Goal: Transaction & Acquisition: Book appointment/travel/reservation

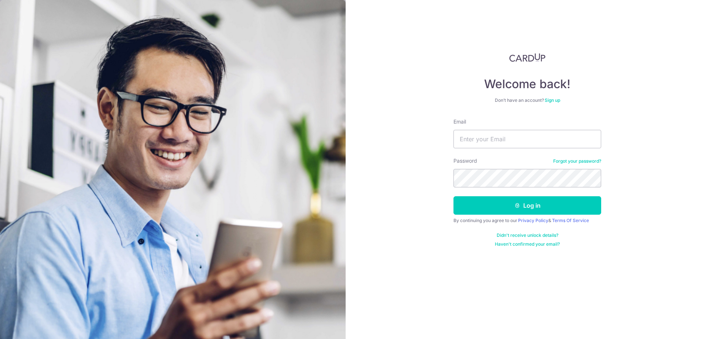
type input "cloudwind76@yahoo.com"
click at [477, 205] on button "Log in" at bounding box center [527, 205] width 148 height 18
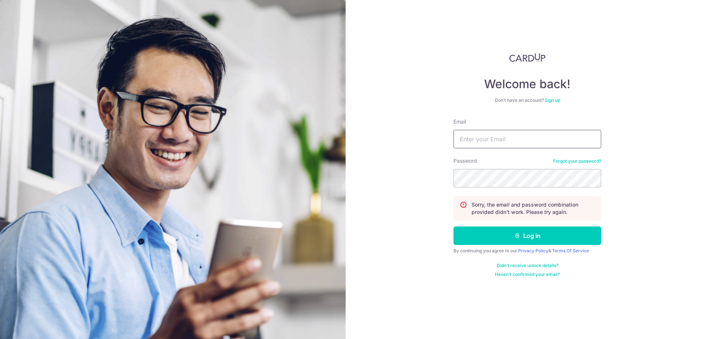
click at [486, 145] on input "Email" at bounding box center [527, 139] width 148 height 18
type input "cloudwind76@yahoo.com"
click at [503, 230] on button "Log in" at bounding box center [527, 236] width 148 height 18
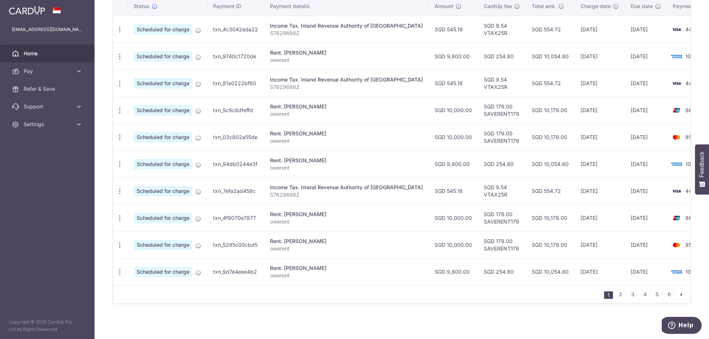
scroll to position [235, 0]
click at [653, 295] on link "5" at bounding box center [656, 294] width 9 height 9
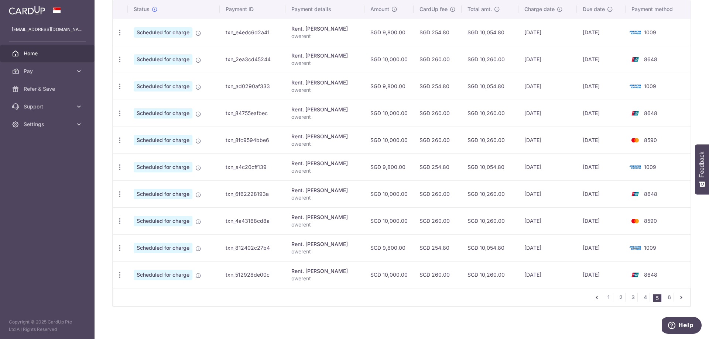
scroll to position [231, 0]
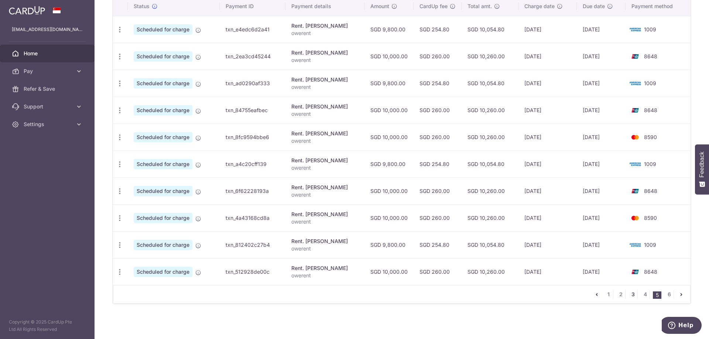
click at [632, 297] on link "3" at bounding box center [632, 294] width 9 height 9
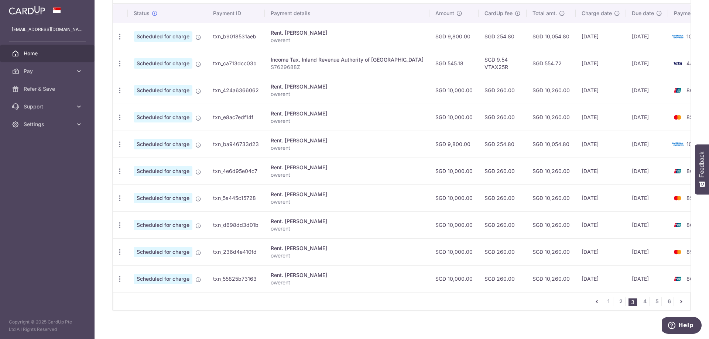
scroll to position [235, 0]
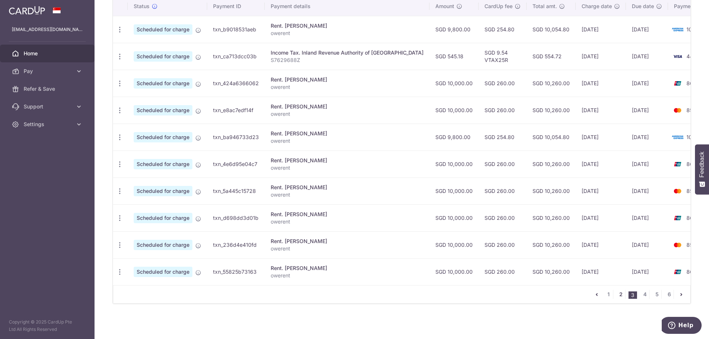
click at [618, 296] on link "2" at bounding box center [620, 294] width 9 height 9
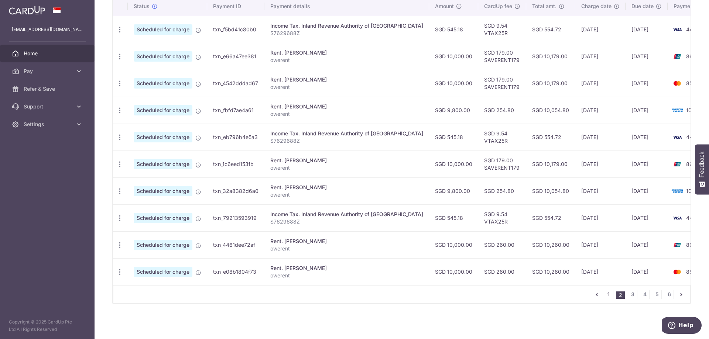
click at [605, 295] on link "1" at bounding box center [608, 294] width 9 height 9
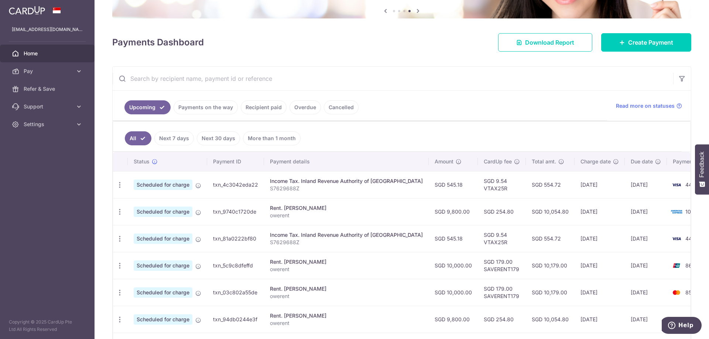
scroll to position [74, 0]
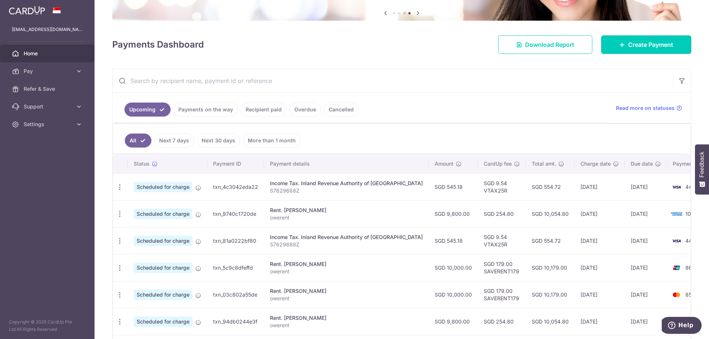
click at [651, 45] on span "Create Payment" at bounding box center [650, 44] width 45 height 9
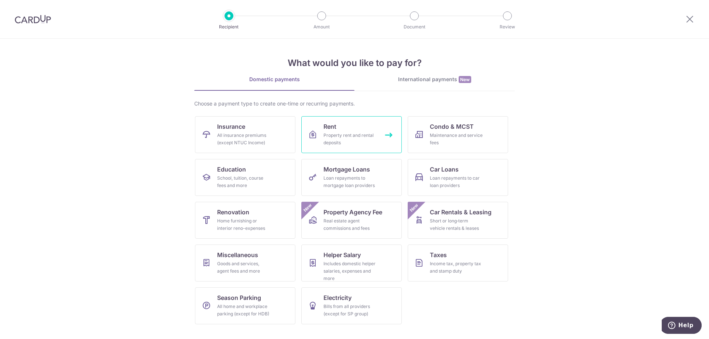
click at [337, 137] on div "Property rent and rental deposits" at bounding box center [349, 139] width 53 height 15
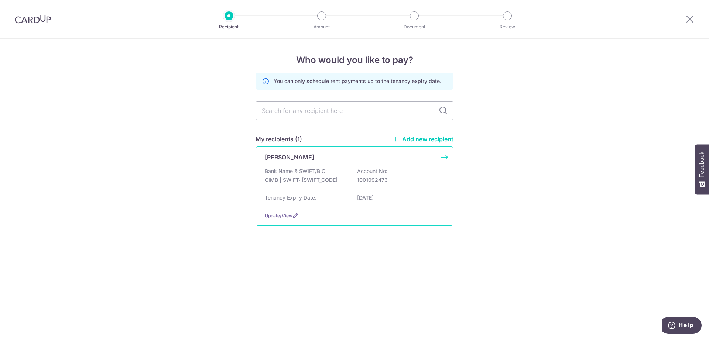
click at [346, 189] on div "Bank Name & SWIFT/BIC: CIMB | SWIFT: [SWIFT_CODE] Account No: 1001092473" at bounding box center [354, 180] width 179 height 24
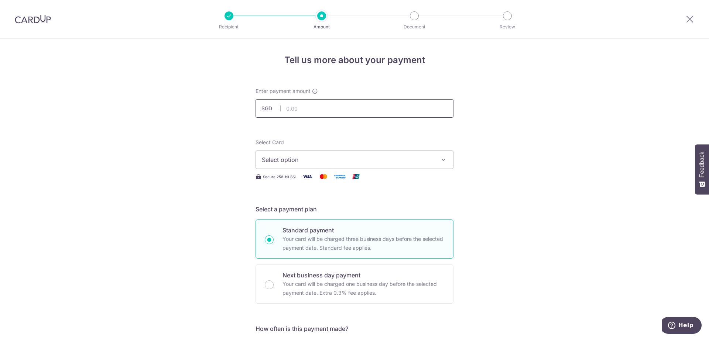
click at [289, 113] on input "text" at bounding box center [354, 108] width 198 height 18
type input "12,000.00"
click at [279, 158] on span "Select option" at bounding box center [348, 159] width 172 height 9
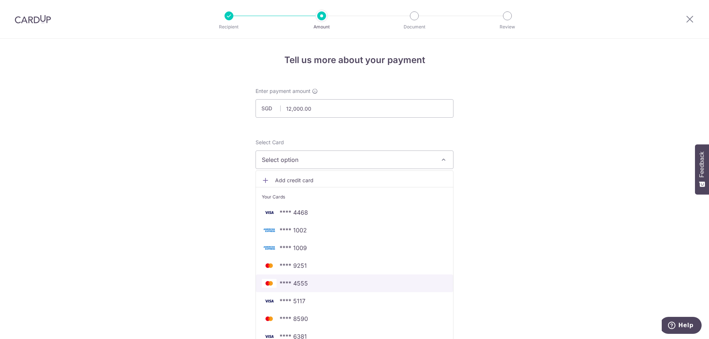
click at [300, 283] on span "**** 4555" at bounding box center [293, 283] width 28 height 9
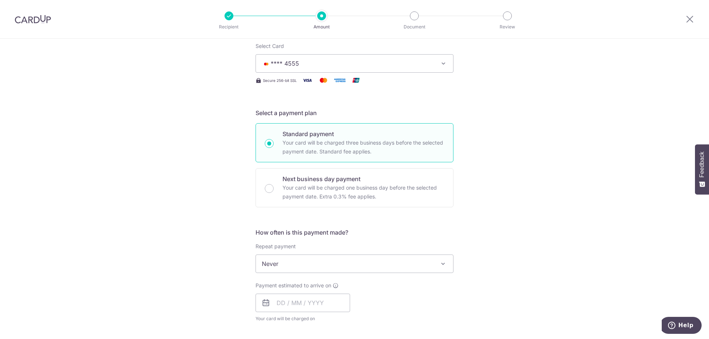
scroll to position [111, 0]
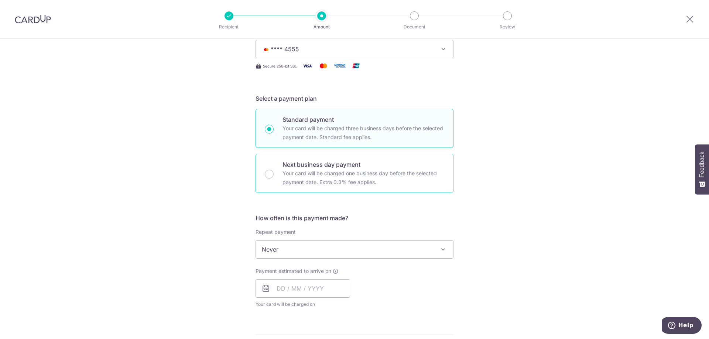
click at [304, 173] on p "Your card will be charged one business day before the selected payment date. Ex…" at bounding box center [363, 178] width 162 height 18
click at [274, 173] on input "Next business day payment Your card will be charged one business day before the…" at bounding box center [269, 174] width 9 height 9
radio input "false"
radio input "true"
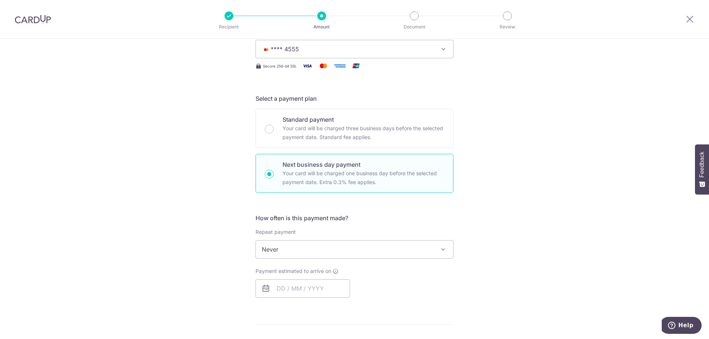
click at [305, 252] on span "Never" at bounding box center [354, 250] width 197 height 18
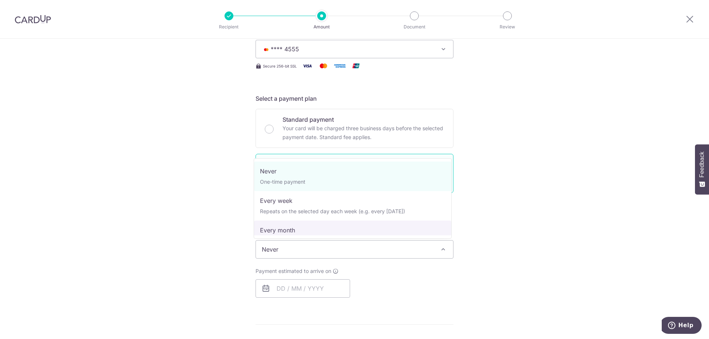
select select "3"
type input "15/05/2027"
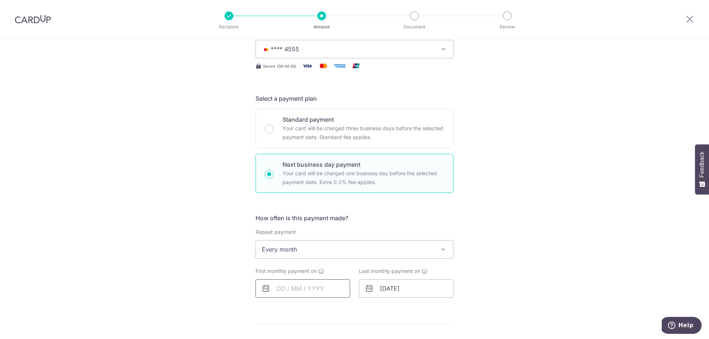
click at [309, 290] on input "text" at bounding box center [302, 288] width 95 height 18
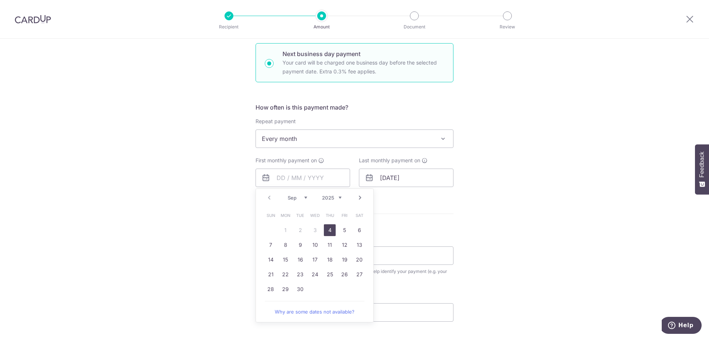
click at [326, 230] on link "4" at bounding box center [330, 230] width 12 height 12
type input "[DATE]"
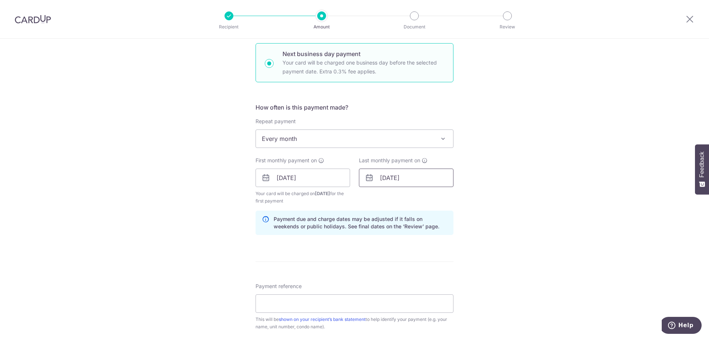
click at [401, 180] on input "15/05/2027" at bounding box center [406, 178] width 95 height 18
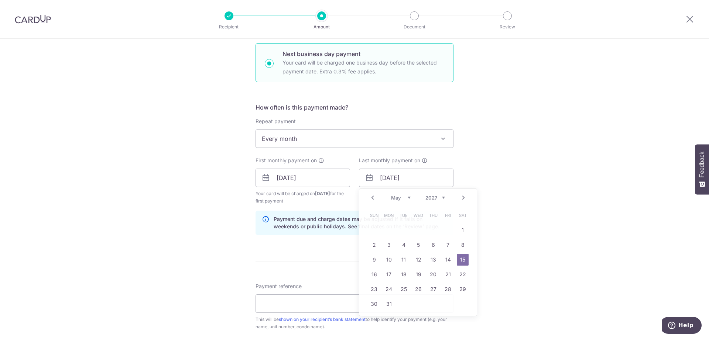
click at [511, 182] on div "Tell us more about your payment Enter payment amount SGD 12,000.00 12000.00 Sel…" at bounding box center [354, 187] width 709 height 741
click at [305, 302] on input "Payment reference" at bounding box center [354, 304] width 198 height 18
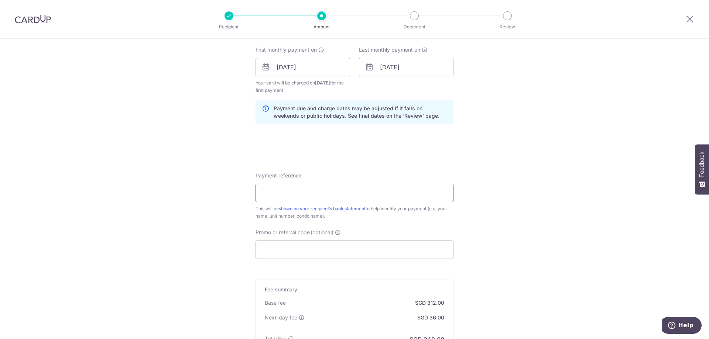
scroll to position [369, 0]
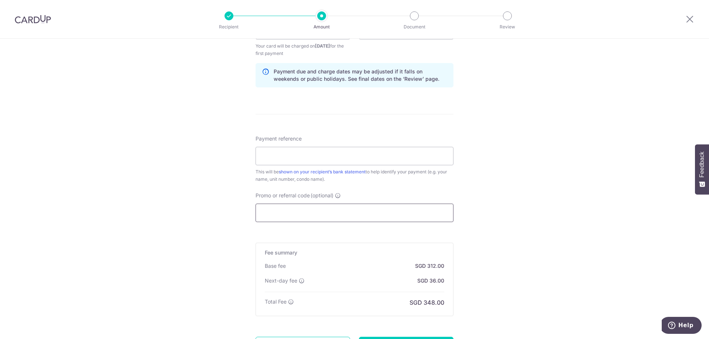
click at [299, 214] on input "Promo or referral code (optional)" at bounding box center [354, 213] width 198 height 18
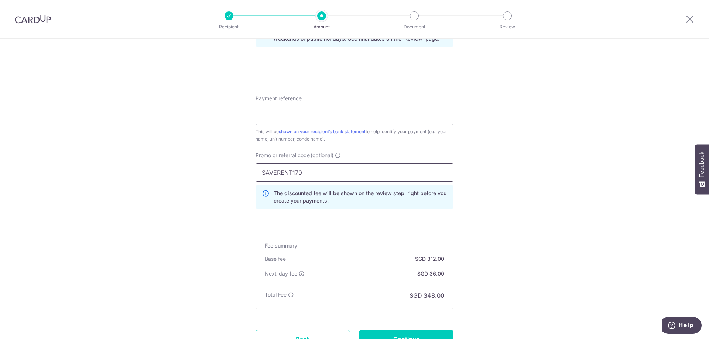
scroll to position [474, 0]
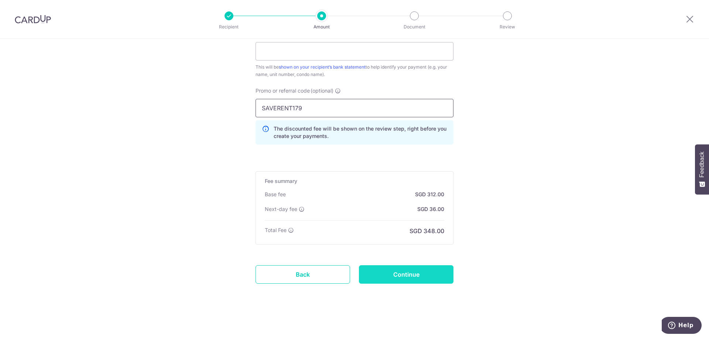
type input "SAVERENT179"
click at [421, 275] on input "Continue" at bounding box center [406, 274] width 95 height 18
type input "Create Schedule"
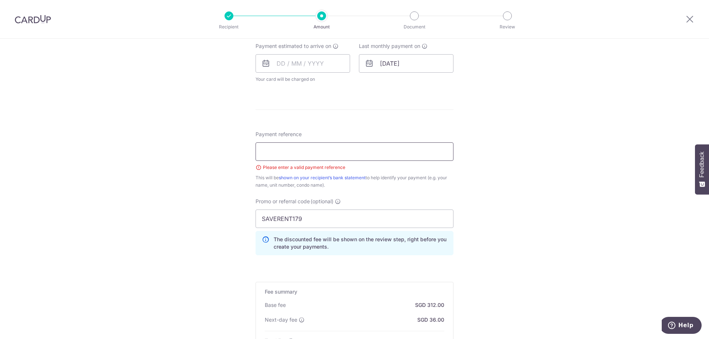
click at [270, 146] on input "Payment reference" at bounding box center [354, 151] width 198 height 18
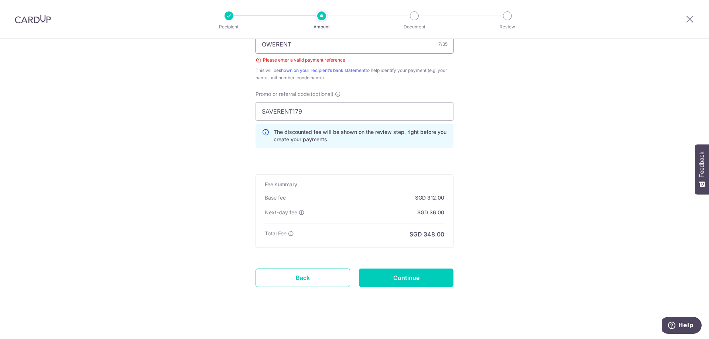
scroll to position [447, 0]
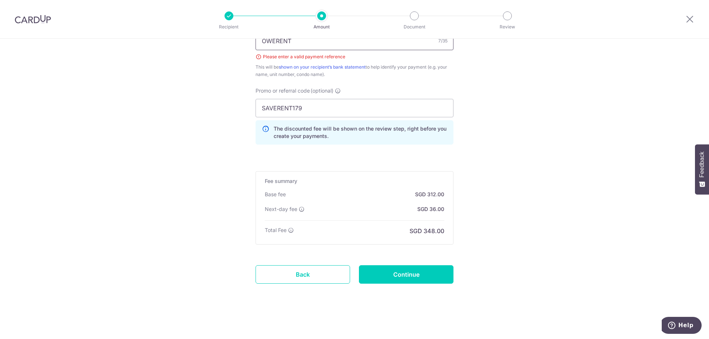
type input "OWERENT"
click at [409, 267] on input "Continue" at bounding box center [406, 274] width 95 height 18
type input "Create Schedule"
click at [413, 272] on div "Create Schedule" at bounding box center [405, 274] width 103 height 18
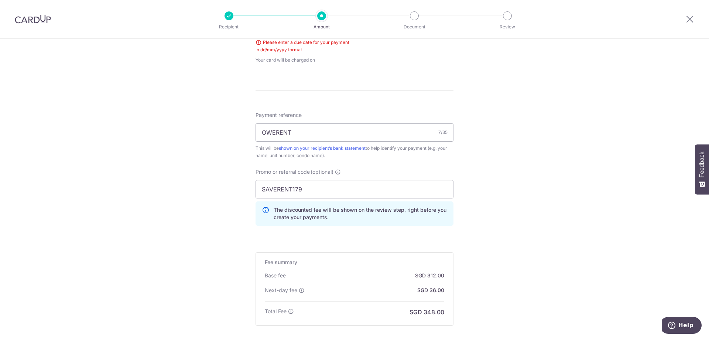
scroll to position [262, 0]
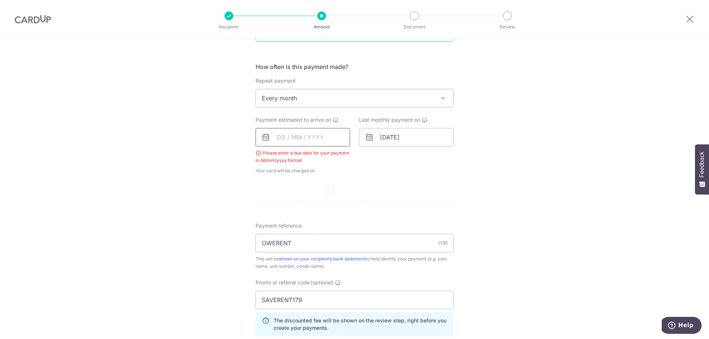
click at [312, 142] on input "text" at bounding box center [302, 137] width 95 height 18
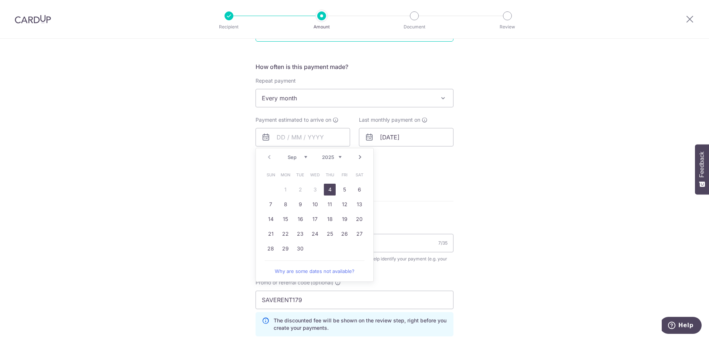
click at [327, 188] on link "4" at bounding box center [330, 190] width 12 height 12
type input "04/09/2025"
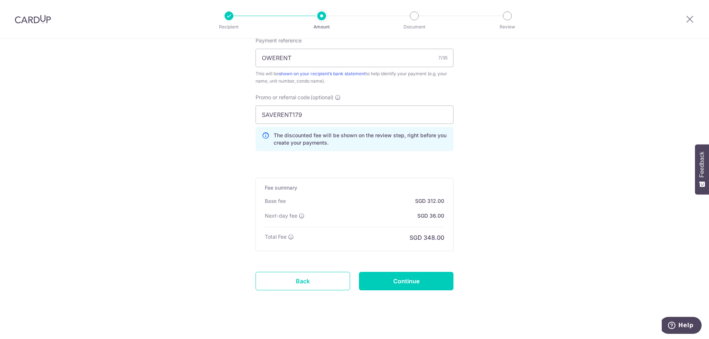
scroll to position [467, 0]
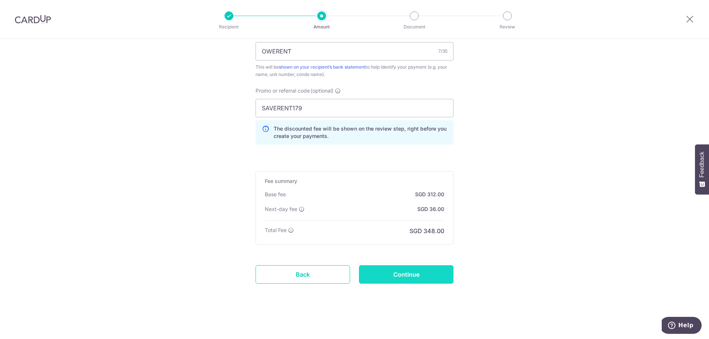
click at [402, 273] on input "Continue" at bounding box center [406, 274] width 95 height 18
type input "Create Schedule"
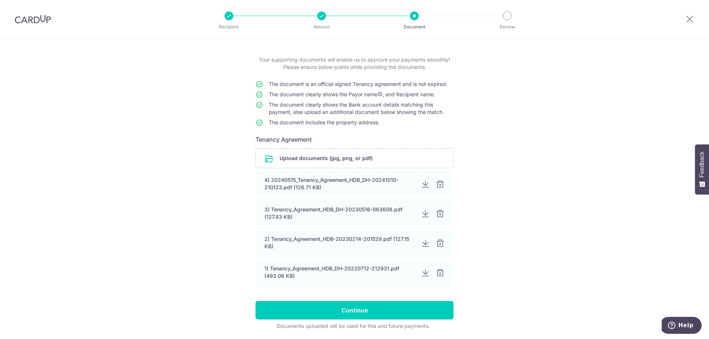
scroll to position [57, 0]
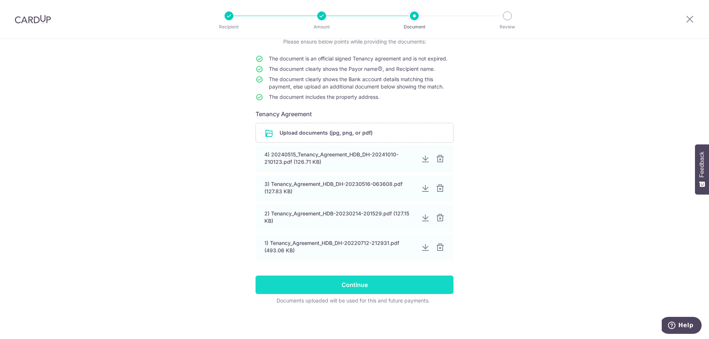
click at [367, 285] on input "Continue" at bounding box center [354, 285] width 198 height 18
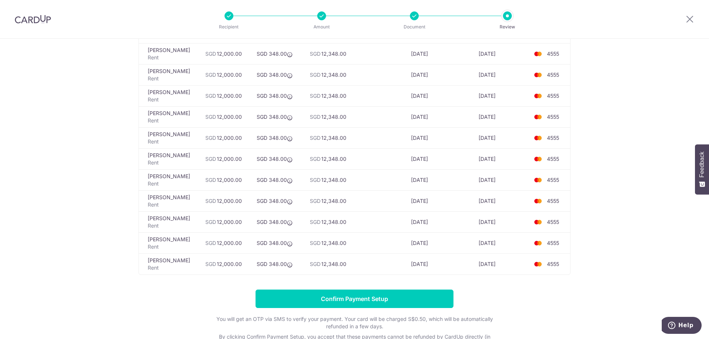
scroll to position [341, 0]
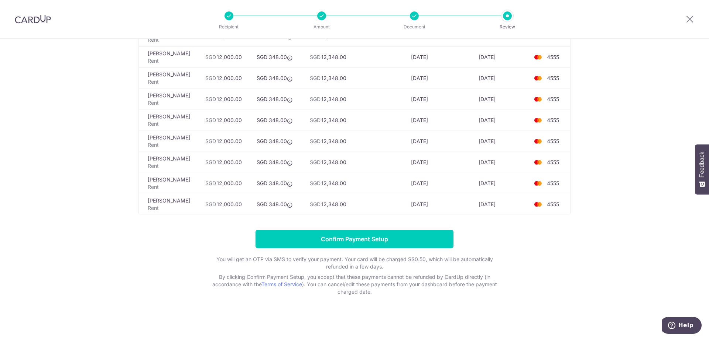
drag, startPoint x: 392, startPoint y: 237, endPoint x: 478, endPoint y: 199, distance: 93.2
click at [392, 237] on input "Confirm Payment Setup" at bounding box center [354, 239] width 198 height 18
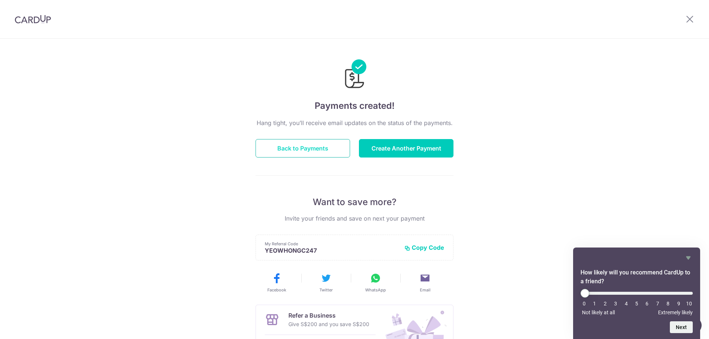
click at [324, 151] on button "Back to Payments" at bounding box center [302, 148] width 95 height 18
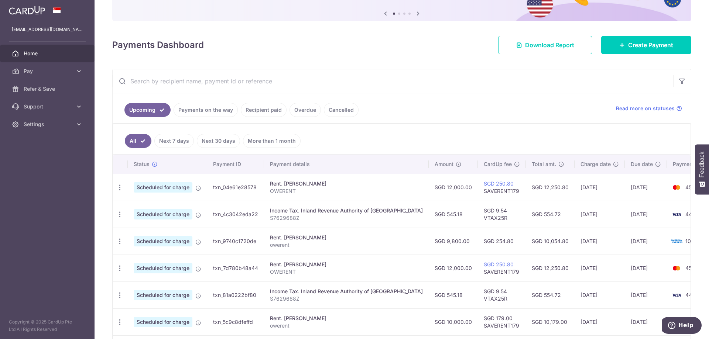
scroll to position [74, 0]
click at [118, 185] on icon "button" at bounding box center [120, 187] width 8 height 8
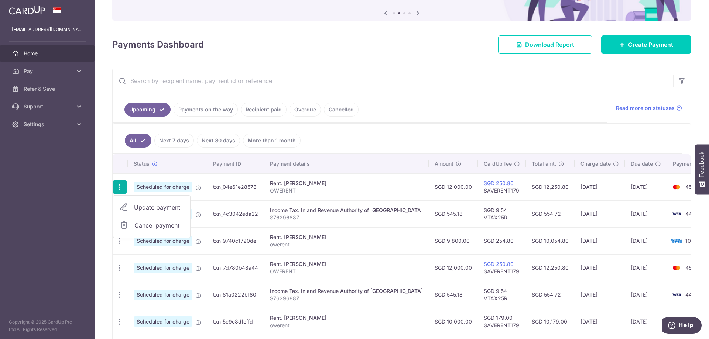
click at [136, 205] on span "Update payment" at bounding box center [159, 207] width 50 height 9
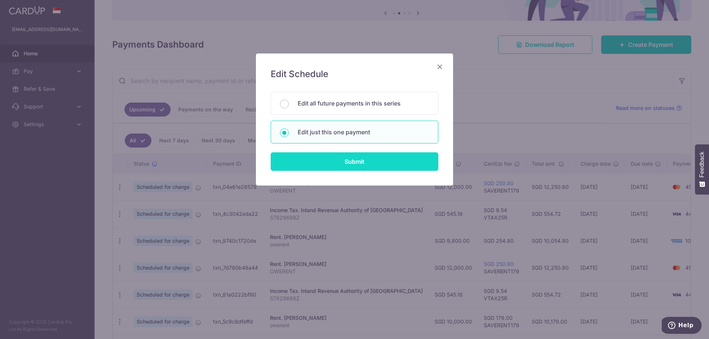
click at [357, 165] on input "Submit" at bounding box center [355, 161] width 168 height 18
radio input "true"
type input "12,000.00"
type input "04/09/2025"
type input "OWERENT"
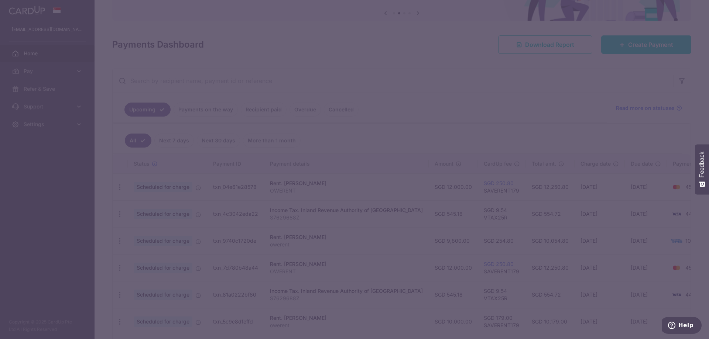
type input "SAVERENT179"
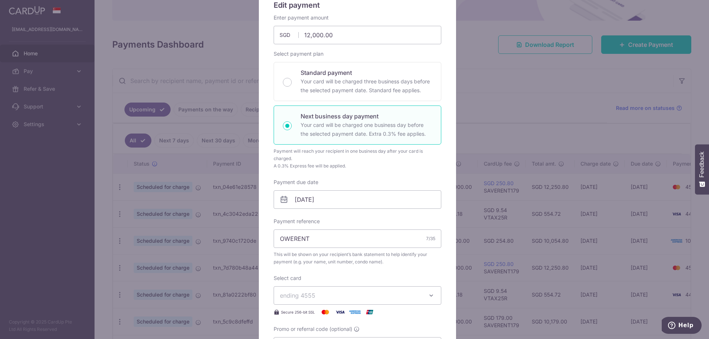
scroll to position [0, 0]
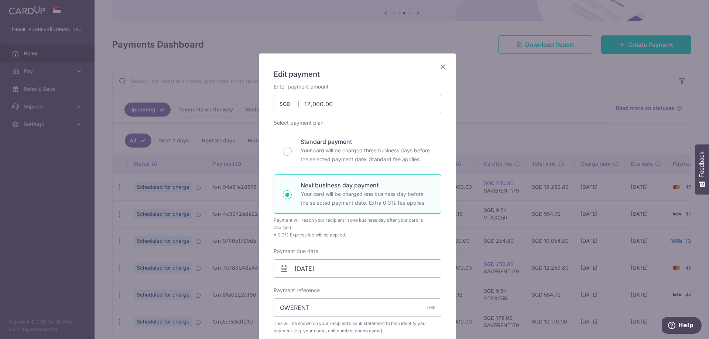
click at [441, 69] on icon "Close" at bounding box center [442, 66] width 9 height 9
